Goal: Task Accomplishment & Management: Manage account settings

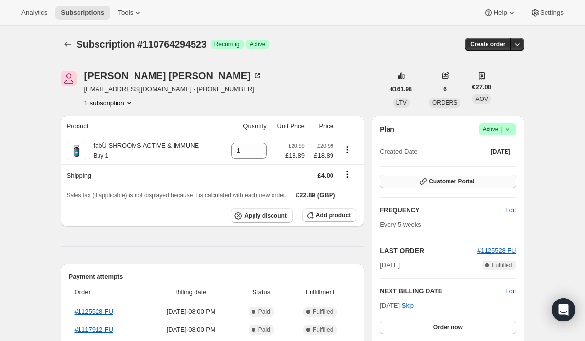
click at [421, 179] on icon "button" at bounding box center [423, 181] width 10 height 10
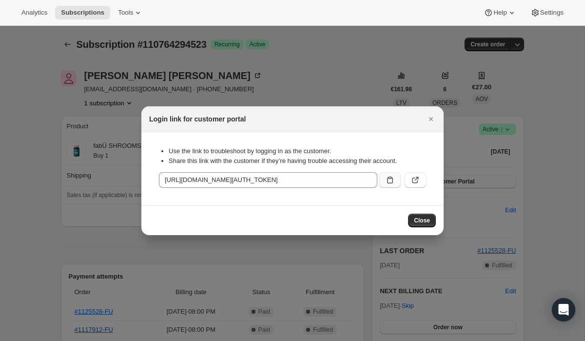
click at [385, 179] on icon ":rbt:" at bounding box center [390, 180] width 10 height 10
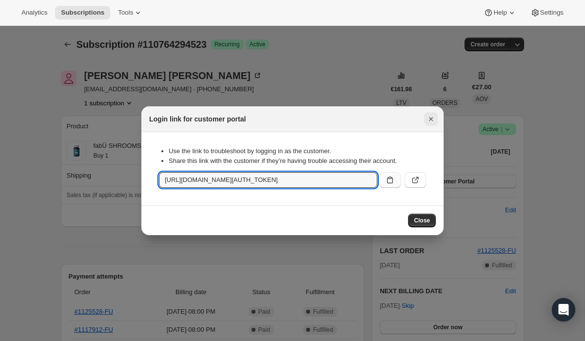
click at [435, 118] on icon "Close" at bounding box center [431, 119] width 10 height 10
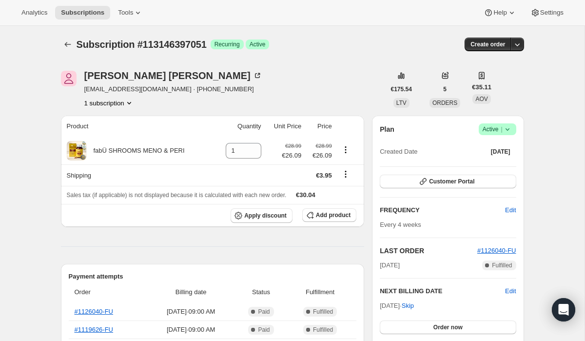
click at [509, 129] on icon at bounding box center [507, 129] width 10 height 10
click at [490, 167] on span "Cancel subscription" at bounding box center [493, 164] width 55 height 7
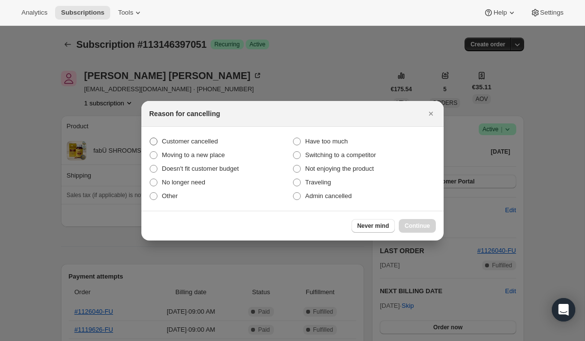
click at [151, 138] on span ":rbk:" at bounding box center [154, 141] width 8 height 8
click at [150, 138] on input "Customer cancelled" at bounding box center [150, 137] width 0 height 0
radio input "true"
click at [415, 228] on span "Continue" at bounding box center [416, 226] width 25 height 8
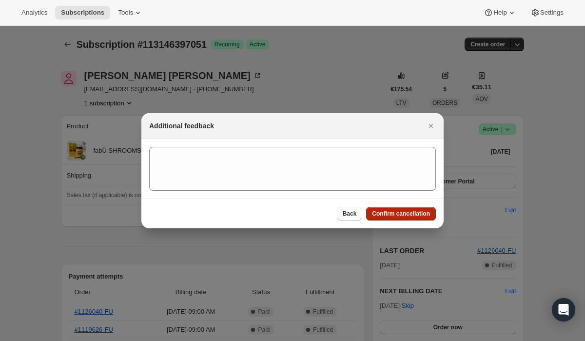
click at [404, 211] on span "Confirm cancellation" at bounding box center [401, 213] width 58 height 8
